Goal: Use online tool/utility: Utilize a website feature to perform a specific function

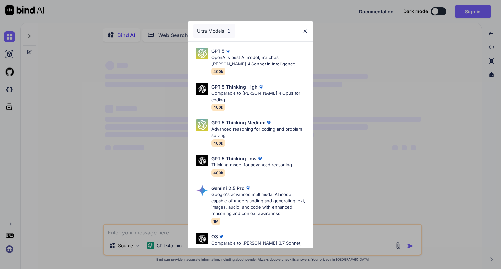
click at [305, 33] on img at bounding box center [305, 31] width 6 height 6
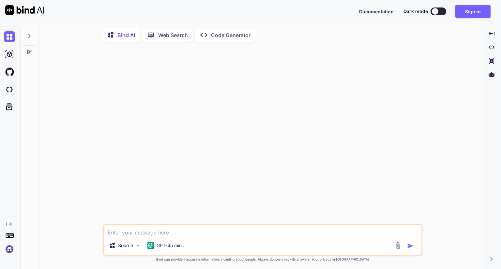
type textarea "x"
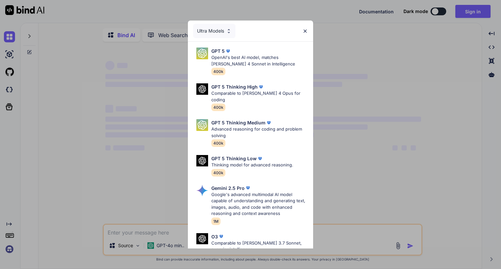
scroll to position [2692, 0]
type textarea "x"
click at [303, 30] on img at bounding box center [305, 31] width 6 height 6
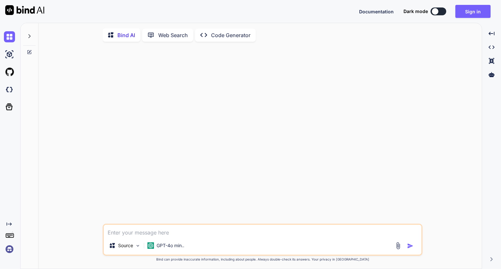
click at [179, 233] on textarea at bounding box center [263, 231] width 318 height 12
click at [148, 249] on img at bounding box center [150, 246] width 7 height 7
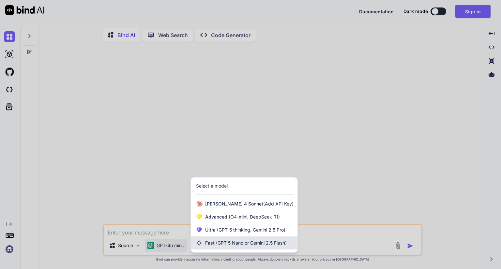
click at [227, 244] on span "(GPT 5 Nano or Gemini 2.5 Flash)" at bounding box center [251, 243] width 71 height 6
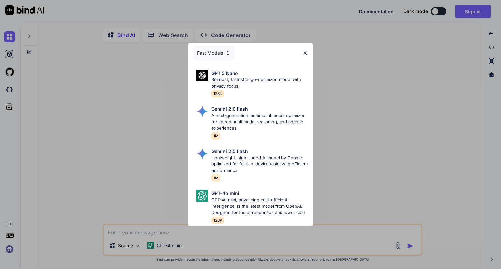
click at [146, 231] on div "Fast Models GPT 5 Nano Smallest, fastest edge-optimized model with privacy focu…" at bounding box center [250, 134] width 501 height 269
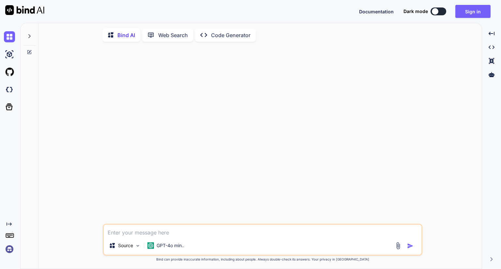
click at [146, 232] on textarea at bounding box center [263, 231] width 318 height 12
paste textarea "iven this Python function that calculates the nth Fibonacci number using recurs…"
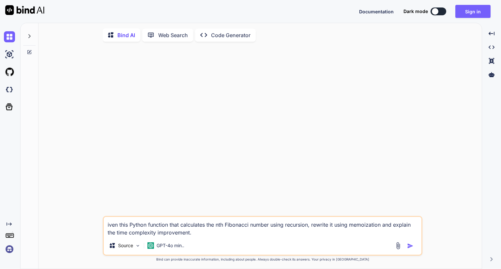
type textarea "iven this Python function that calculates the nth Fibonacci number using recurs…"
click at [409, 246] on img "button" at bounding box center [410, 246] width 7 height 7
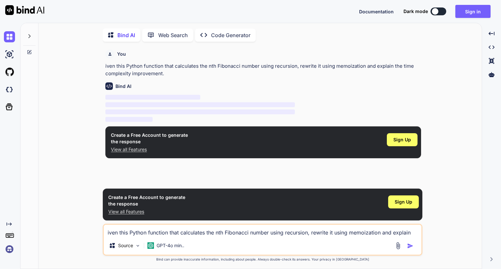
scroll to position [2, 0]
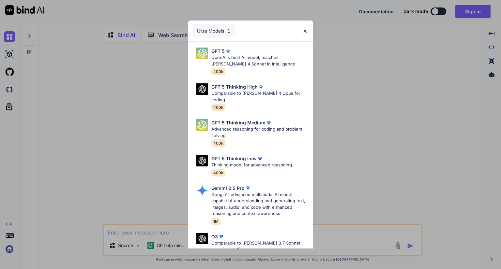
scroll to position [2692, 0]
type textarea "x"
